Goal: Understand process/instructions: Learn how to perform a task or action

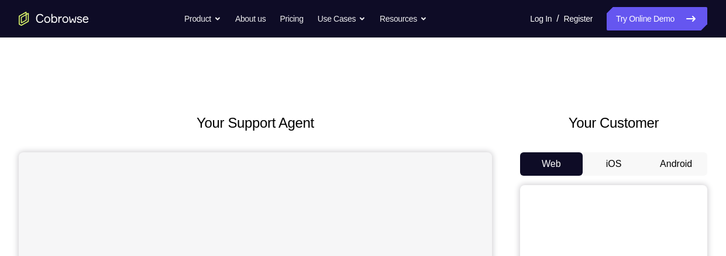
click at [678, 152] on button "Android" at bounding box center [676, 163] width 63 height 23
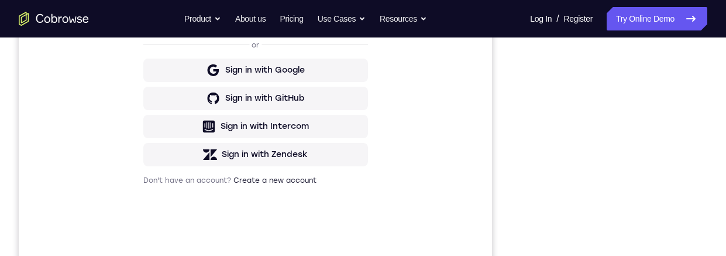
scroll to position [282, 0]
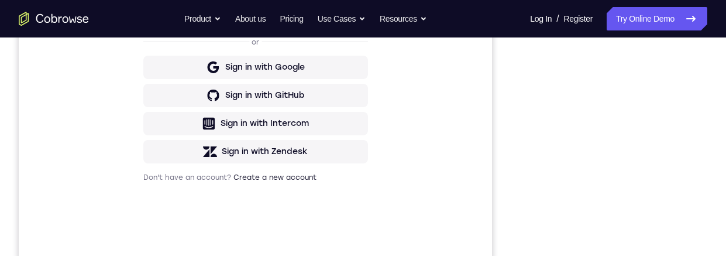
click at [717, 75] on div "Your Support Agent Your Customer Web iOS Android Next Steps We’d be happy to gi…" at bounding box center [363, 141] width 726 height 772
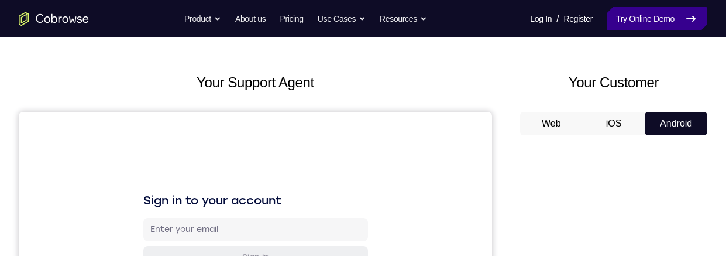
scroll to position [232, 0]
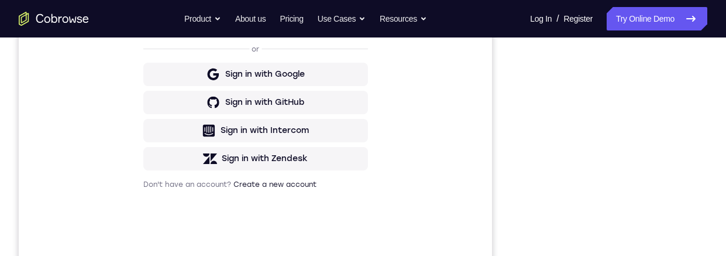
scroll to position [259, 0]
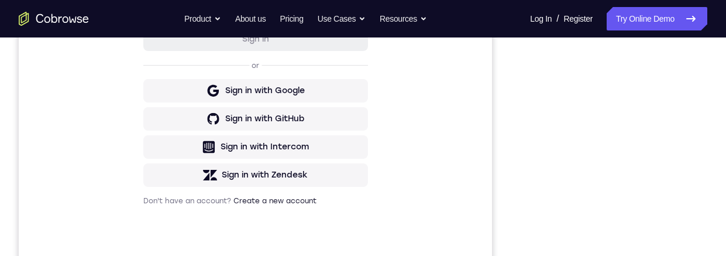
click at [710, 127] on div "Your Support Agent Your Customer Web iOS Android Next Steps We’d be happy to gi…" at bounding box center [363, 165] width 726 height 772
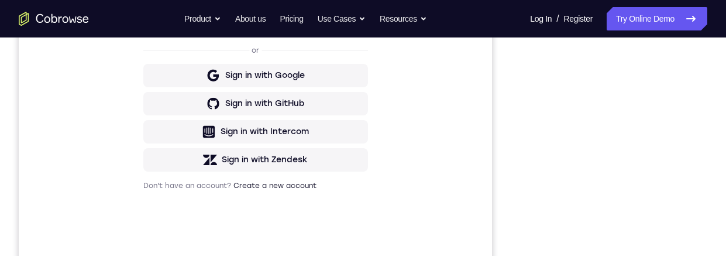
scroll to position [237, 0]
